Goal: Navigation & Orientation: Find specific page/section

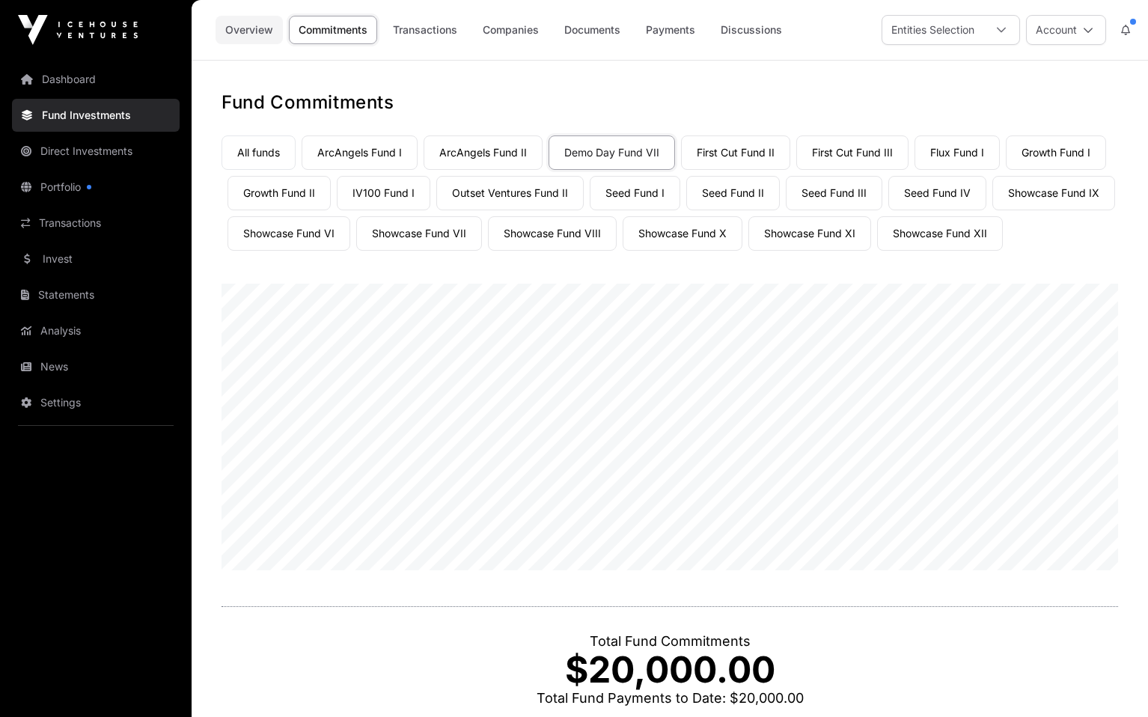
click at [252, 31] on link "Overview" at bounding box center [249, 30] width 67 height 28
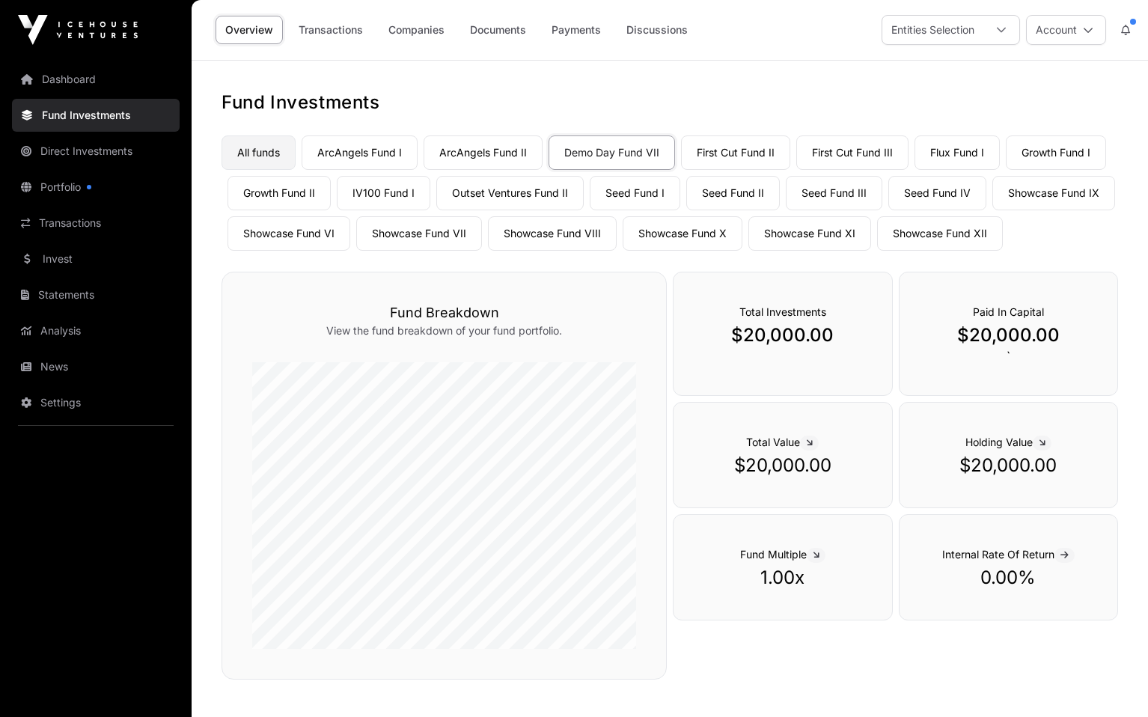
click at [240, 149] on link "All funds" at bounding box center [259, 152] width 74 height 34
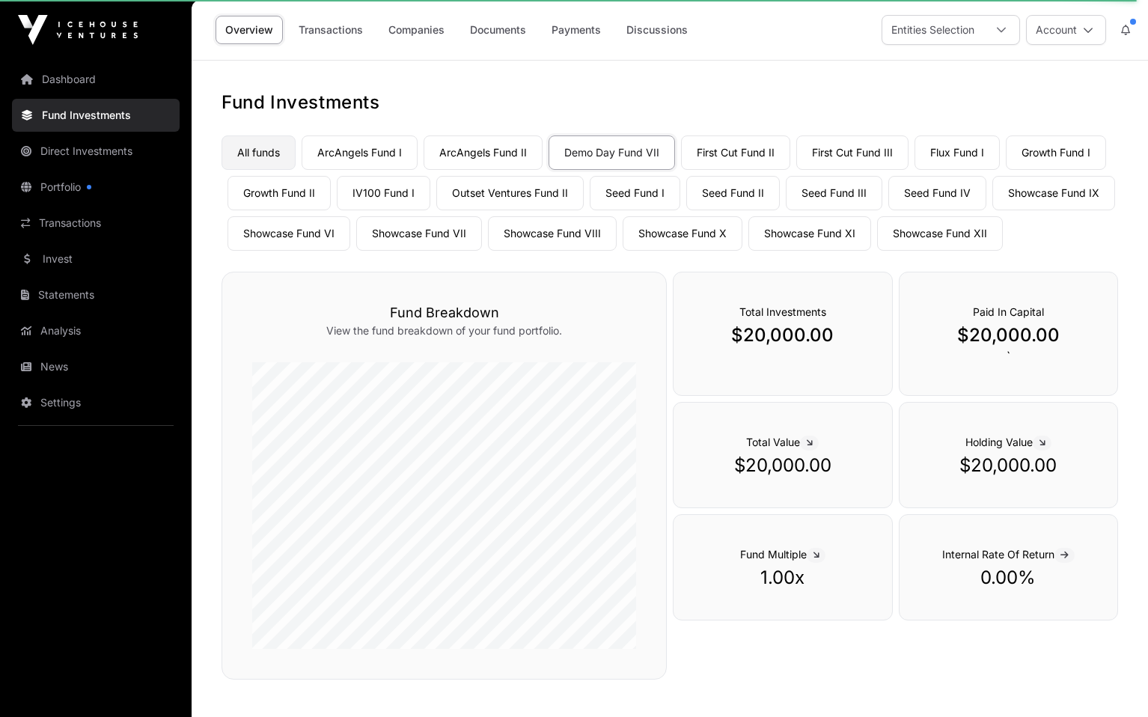
click at [247, 144] on link "All funds" at bounding box center [259, 152] width 74 height 34
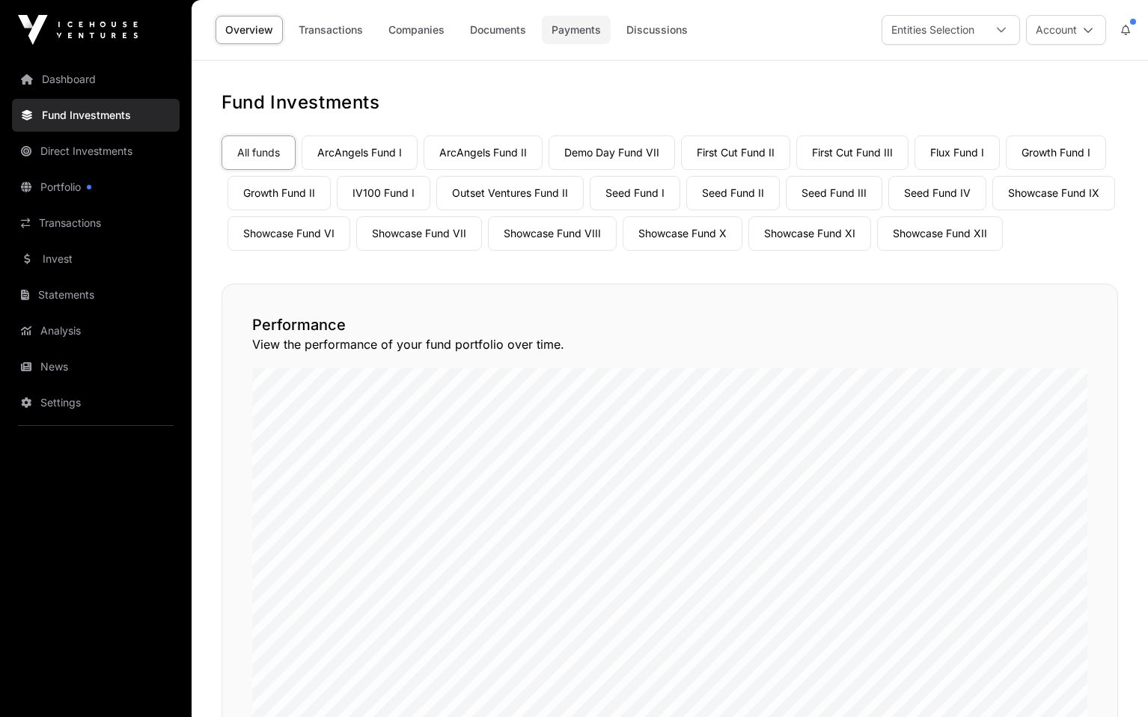
click at [573, 29] on link "Payments" at bounding box center [576, 30] width 69 height 28
